Goal: Check status: Check status

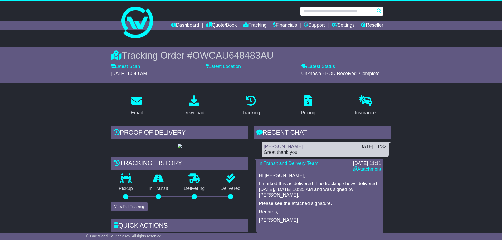
click at [330, 14] on input "text" at bounding box center [341, 11] width 83 height 9
paste input "**********"
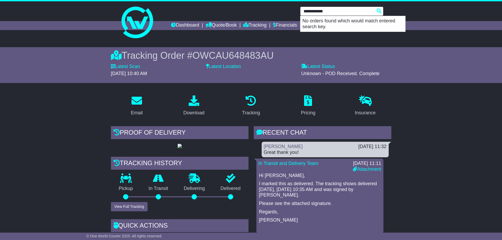
click at [320, 9] on input "**********" at bounding box center [341, 11] width 83 height 9
paste input "*"
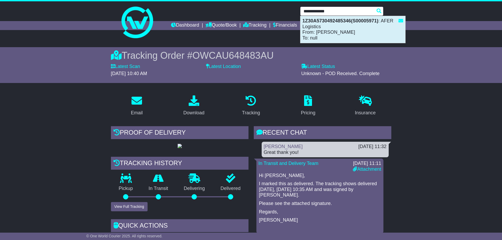
click at [338, 30] on div "1Z30A5730492485346(S00005971) : AFER Logistics From: Stan Feder To: null" at bounding box center [352, 29] width 105 height 27
type input "**********"
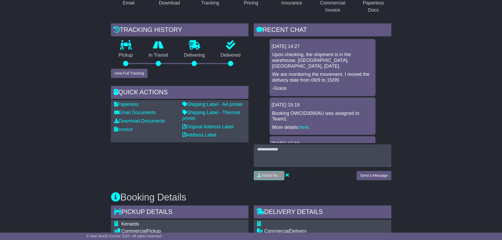
scroll to position [105, 0]
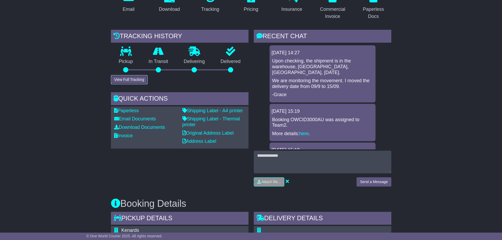
click at [138, 80] on button "View Full Tracking" at bounding box center [129, 79] width 37 height 9
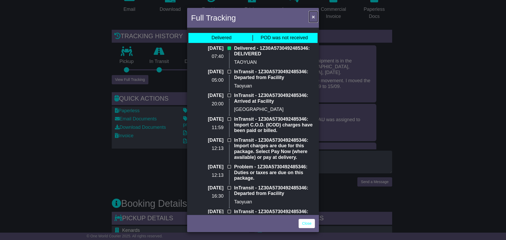
click at [311, 16] on button "×" at bounding box center [313, 16] width 8 height 11
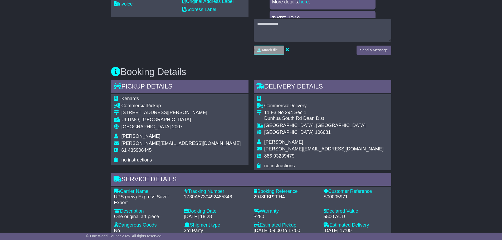
scroll to position [263, 0]
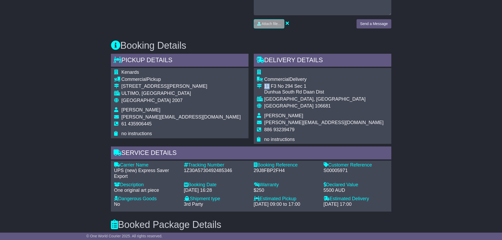
drag, startPoint x: 265, startPoint y: 86, endPoint x: 270, endPoint y: 86, distance: 5.0
click at [270, 86] on div "11 F3 No 294 Sec 1" at bounding box center [323, 86] width 119 height 6
drag, startPoint x: 286, startPoint y: 115, endPoint x: 264, endPoint y: 115, distance: 22.1
click at [264, 115] on td "[PERSON_NAME]" at bounding box center [323, 116] width 119 height 7
copy span "[PERSON_NAME]"
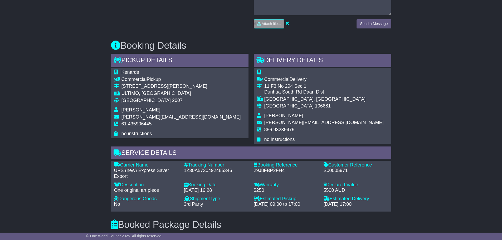
click at [315, 105] on span "106681" at bounding box center [323, 105] width 16 height 5
click at [315, 106] on span "106681" at bounding box center [323, 105] width 16 height 5
copy span "106681"
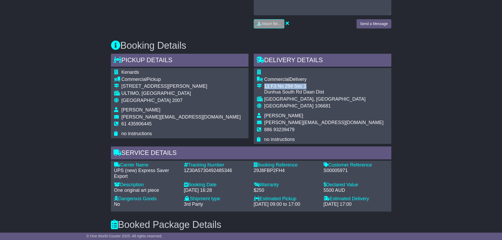
drag, startPoint x: 264, startPoint y: 85, endPoint x: 299, endPoint y: 86, distance: 35.0
click at [303, 87] on div "11 F3 No 294 Sec 1" at bounding box center [323, 86] width 119 height 6
copy div "11 F3 No 294 Sec 1"
drag, startPoint x: 322, startPoint y: 92, endPoint x: 322, endPoint y: 99, distance: 7.4
click at [268, 92] on div "Commercial Delivery [STREET_ADDRESS] [GEOGRAPHIC_DATA], [GEOGRAPHIC_DATA] Taiwa…" at bounding box center [322, 106] width 137 height 76
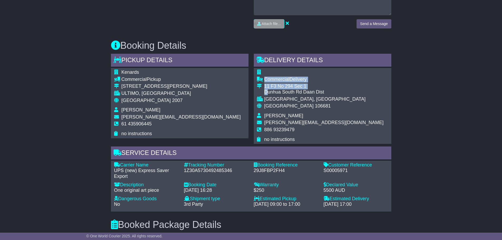
click at [320, 92] on div "Dunhua South Rd Daan Dist" at bounding box center [323, 92] width 119 height 6
click at [321, 92] on div "Dunhua South Rd Daan Dist" at bounding box center [323, 92] width 119 height 6
drag, startPoint x: 316, startPoint y: 91, endPoint x: 271, endPoint y: 92, distance: 45.8
click at [265, 91] on div "Dunhua South Rd Daan Dist" at bounding box center [323, 92] width 119 height 6
copy div "Dunhua South Rd Daan Dist"
